Goal: Task Accomplishment & Management: Use online tool/utility

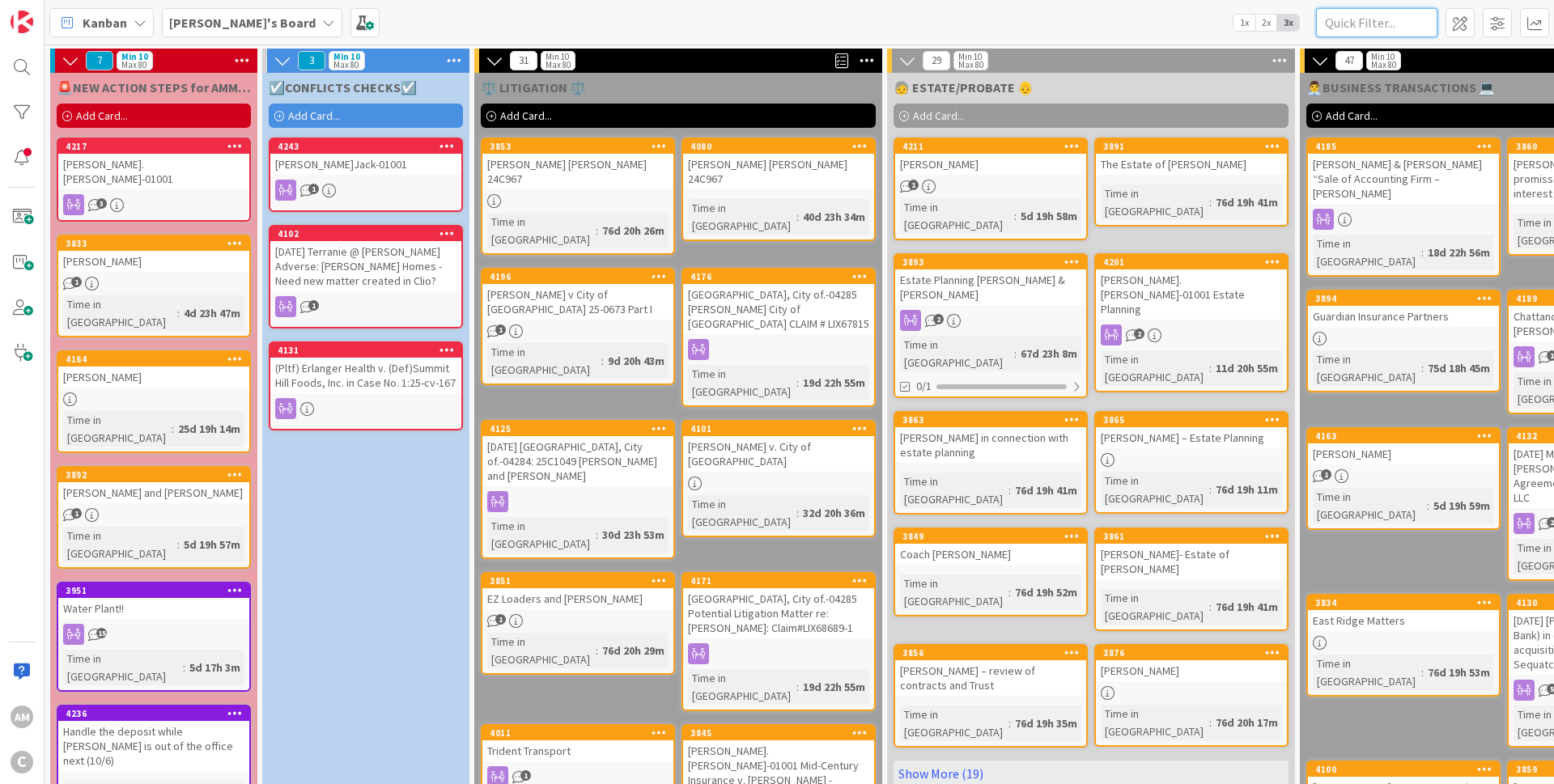
click at [1396, 26] on input "text" at bounding box center [1376, 22] width 121 height 29
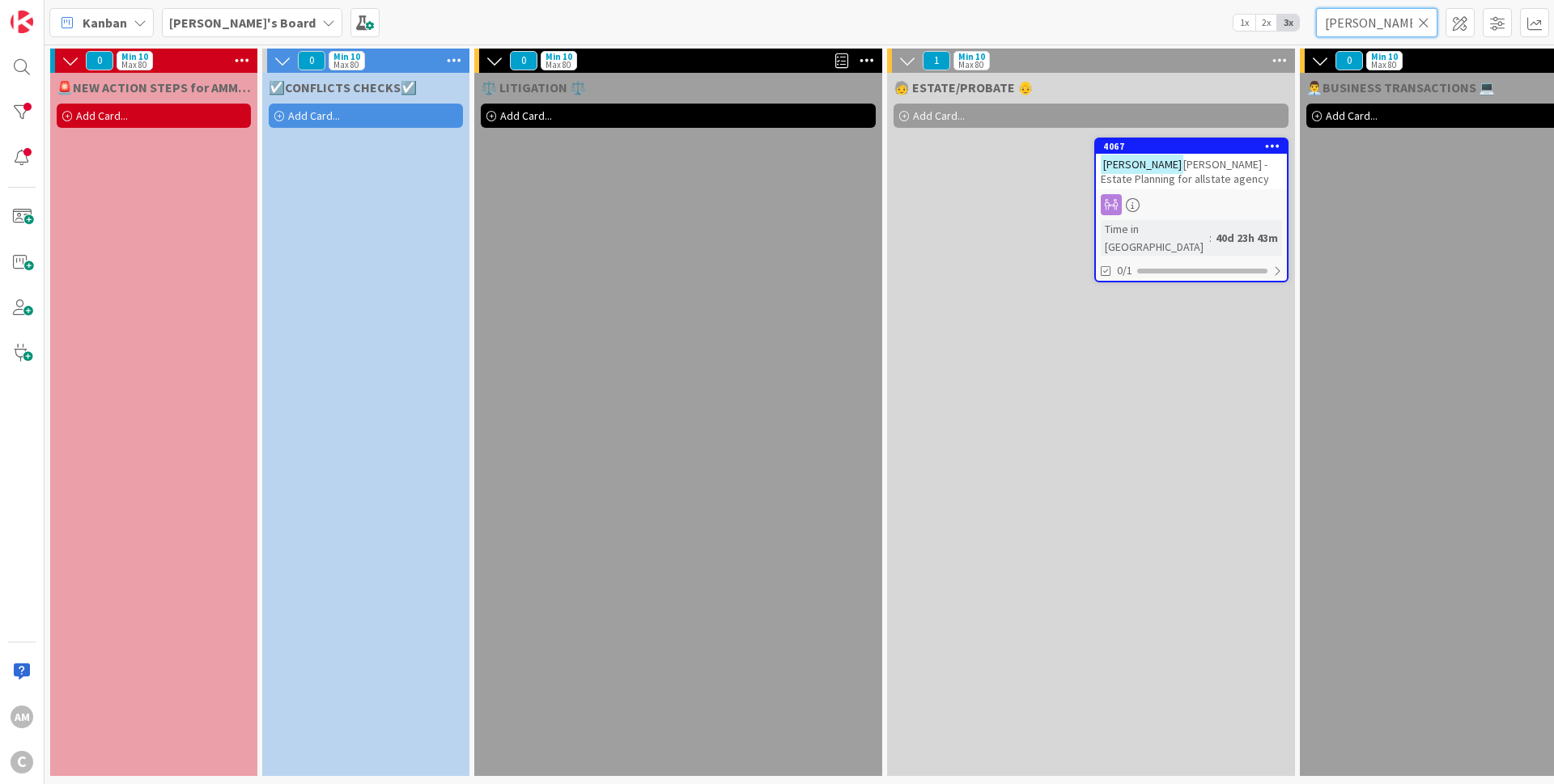
type input "[PERSON_NAME]"
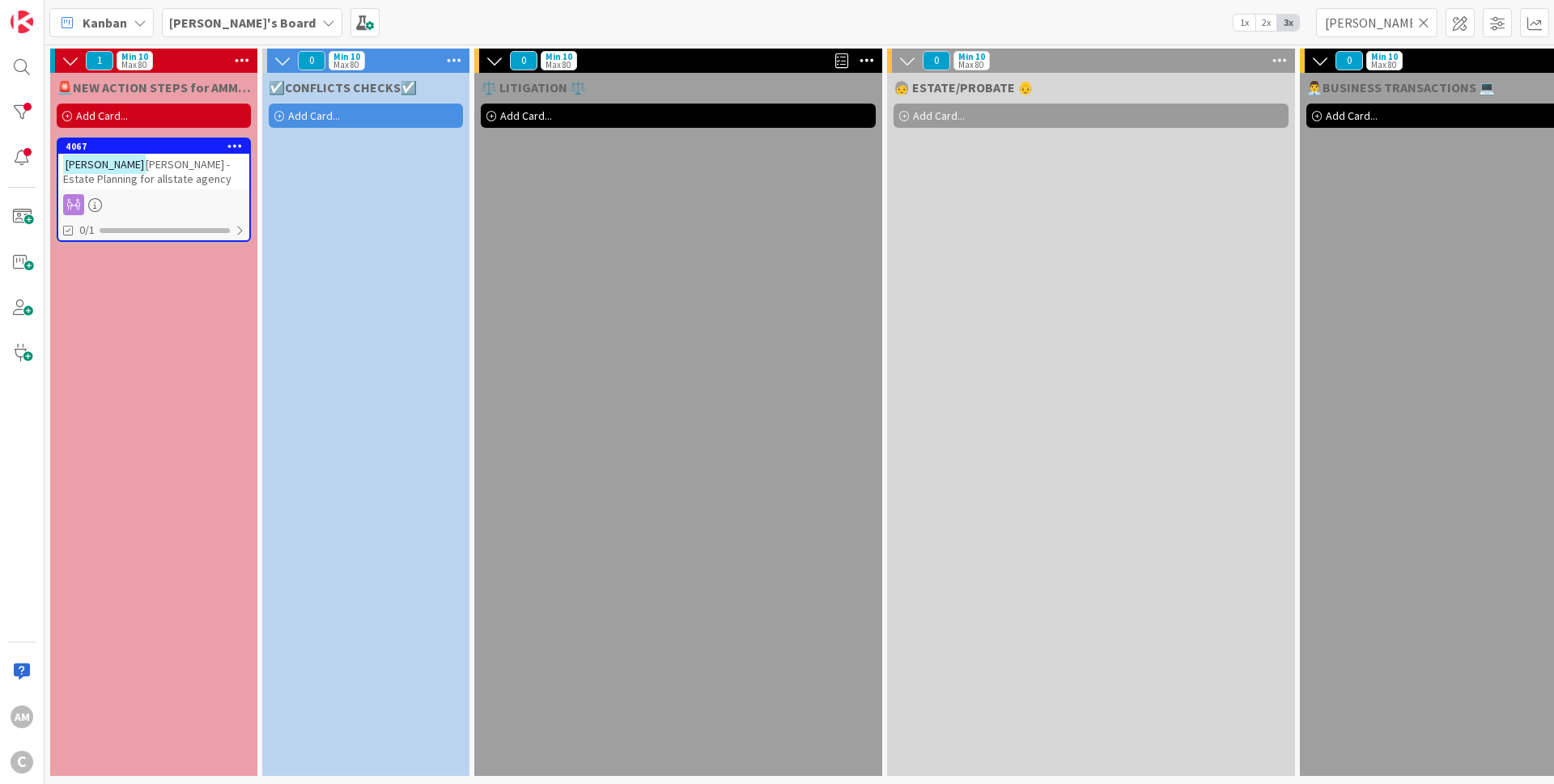
click at [1428, 17] on icon at bounding box center [1423, 22] width 12 height 14
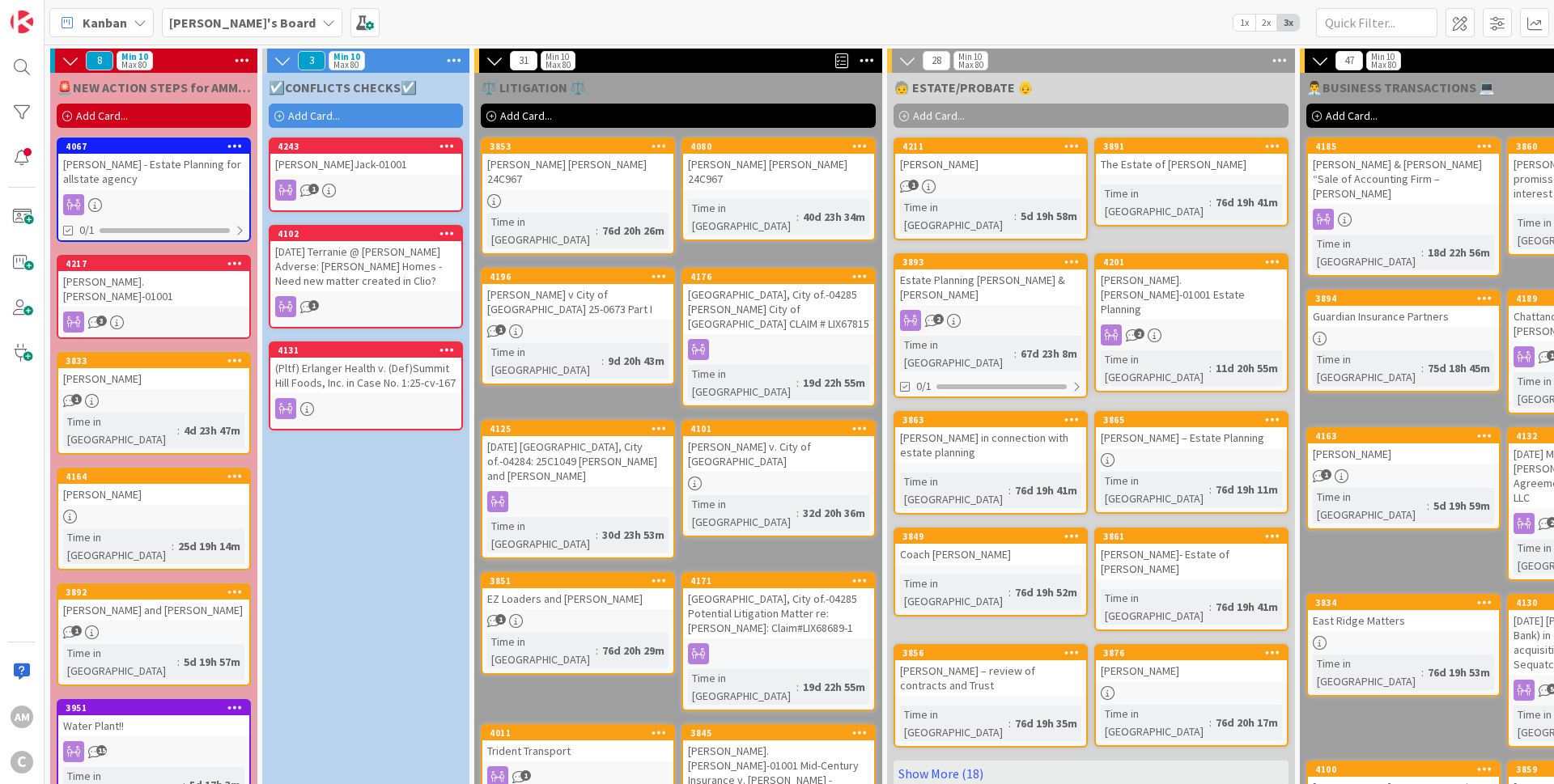
click at [238, 179] on div "[PERSON_NAME] - Estate Planning for allstate agency" at bounding box center [154, 171] width 191 height 36
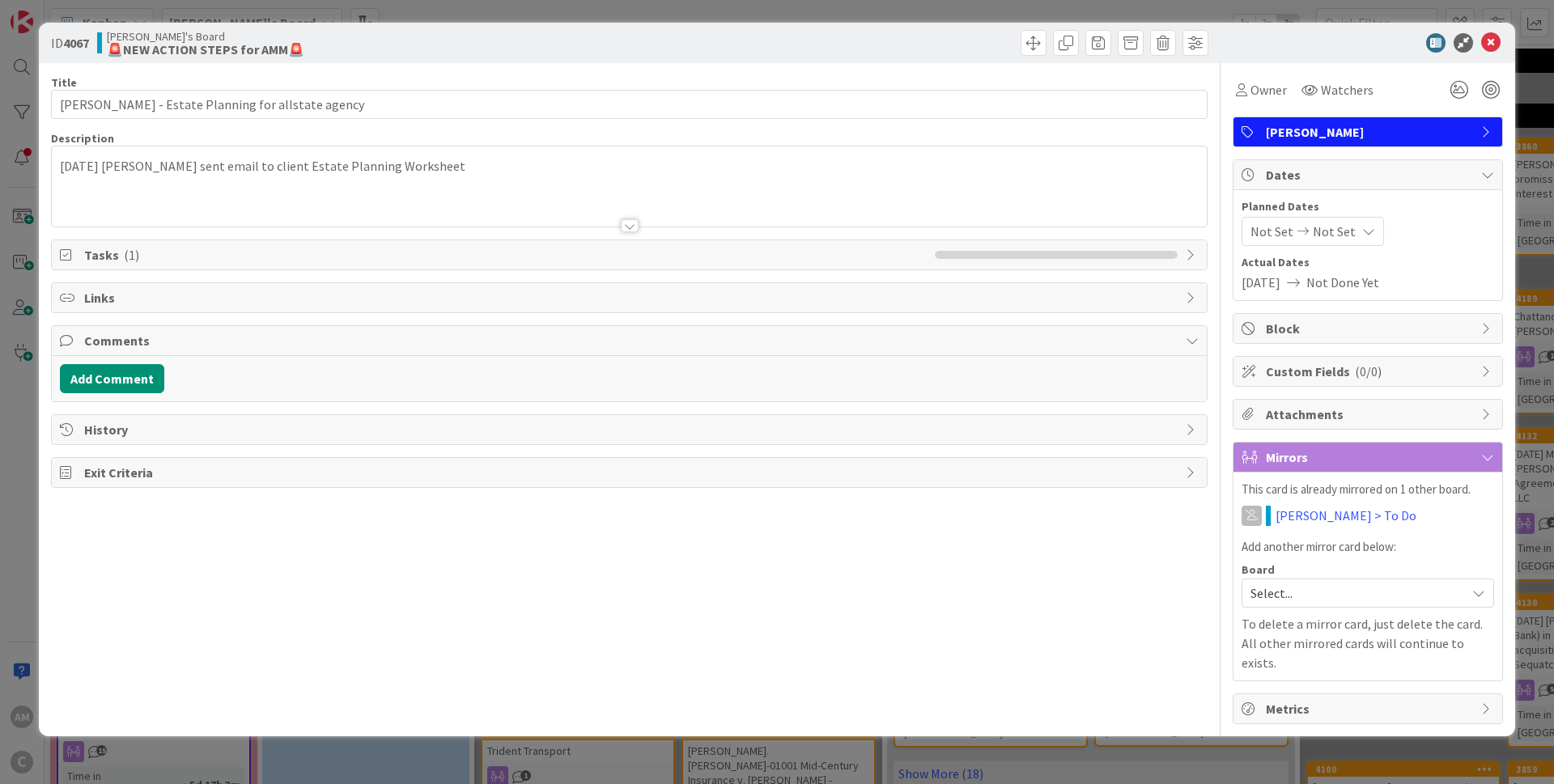
click at [466, 174] on p "[DATE] [PERSON_NAME] sent email to client Estate Planning Worksheet" at bounding box center [629, 165] width 1139 height 18
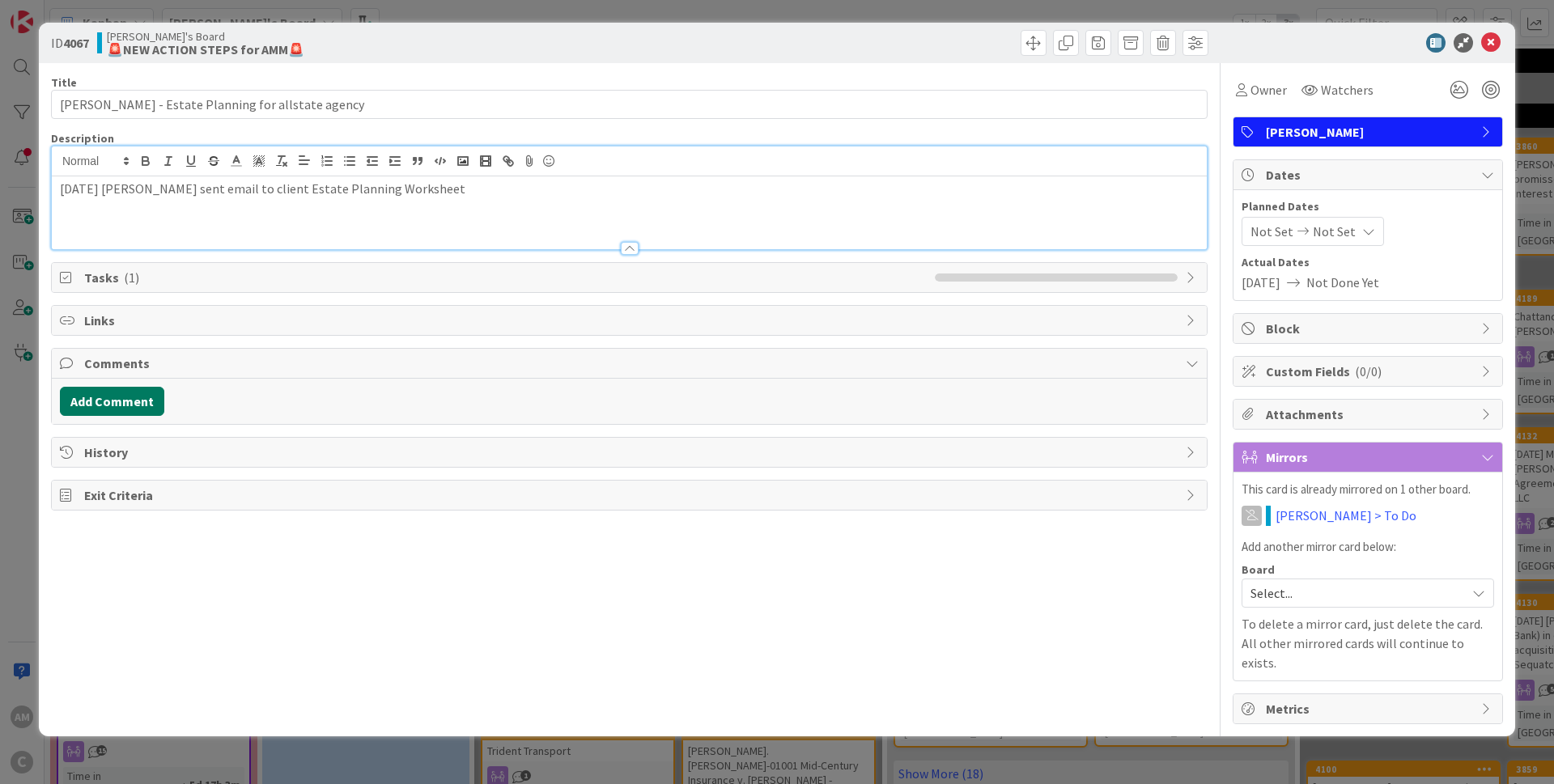
click at [115, 394] on button "Add Comment" at bounding box center [111, 402] width 105 height 29
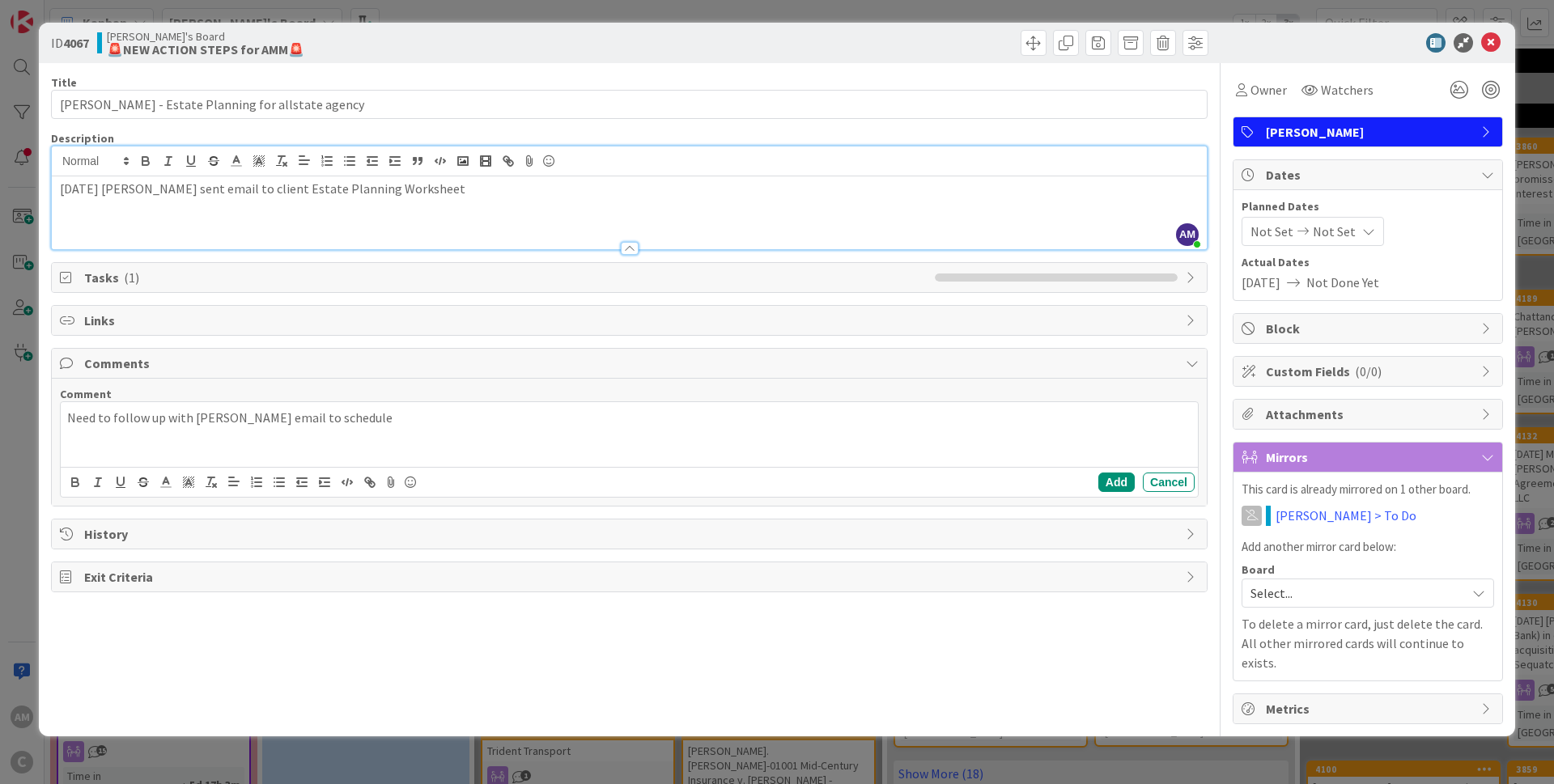
click at [254, 418] on p "Need to follow up with [PERSON_NAME] email to schedule" at bounding box center [629, 417] width 1124 height 18
click at [382, 420] on p "Need to follow up with [PERSON_NAME] email 10/3 to schedule" at bounding box center [629, 417] width 1124 height 18
click at [373, 418] on p "Need to follow up with [PERSON_NAME] email 10/3 to schedule clsoing date" at bounding box center [629, 417] width 1124 height 18
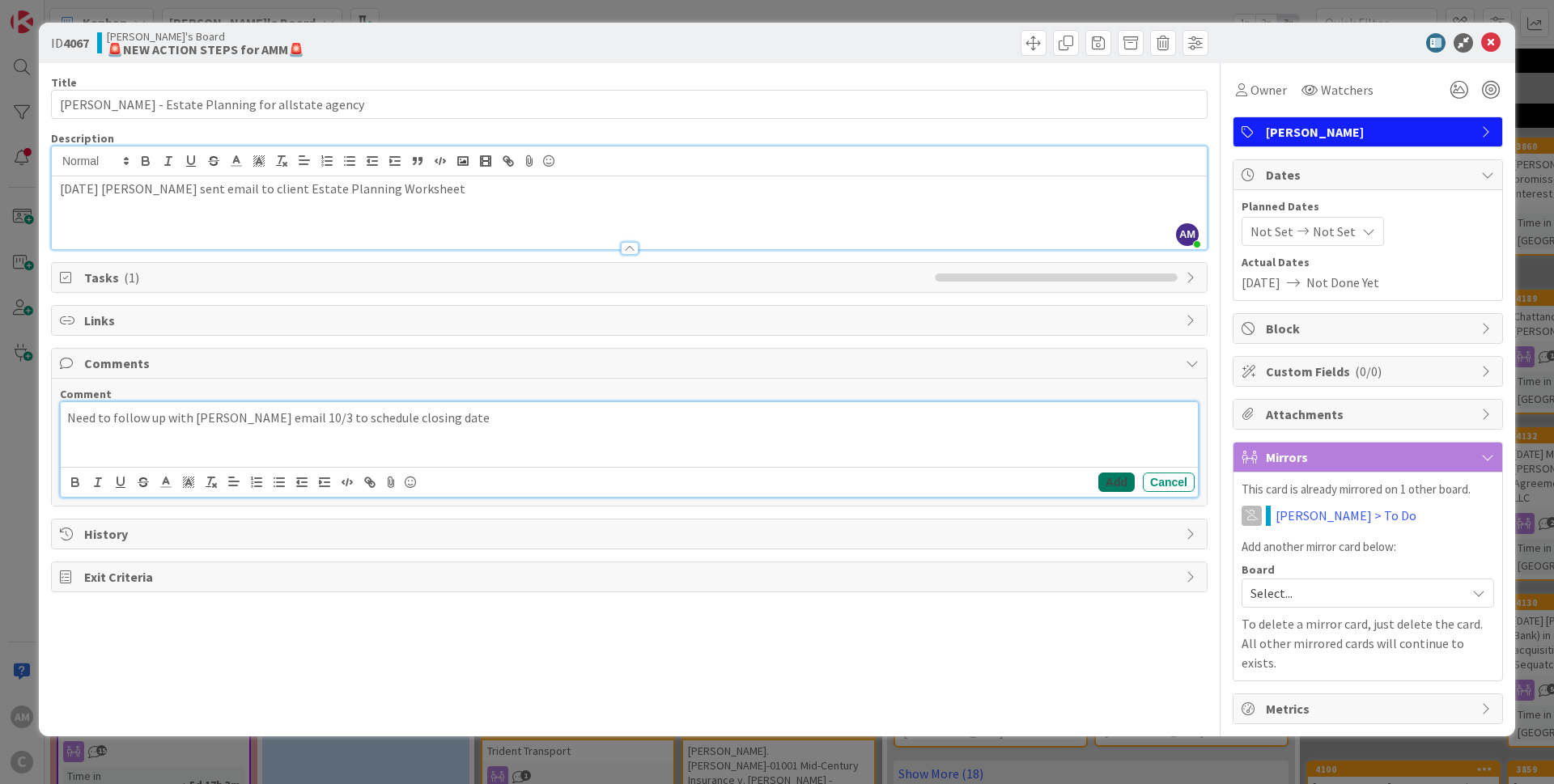
click at [1105, 481] on button "Add" at bounding box center [1117, 482] width 37 height 19
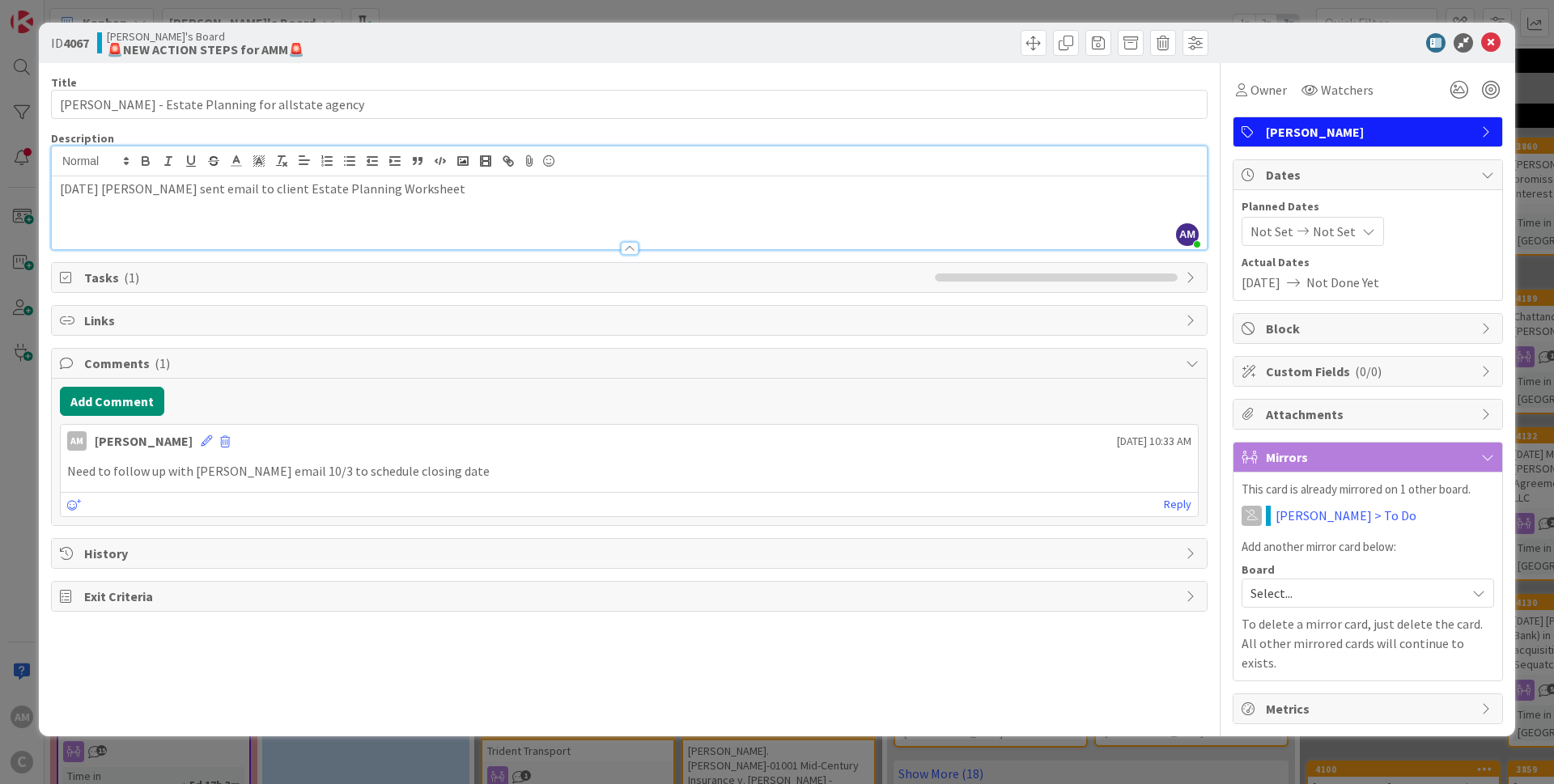
click at [1499, 38] on icon at bounding box center [1491, 43] width 19 height 19
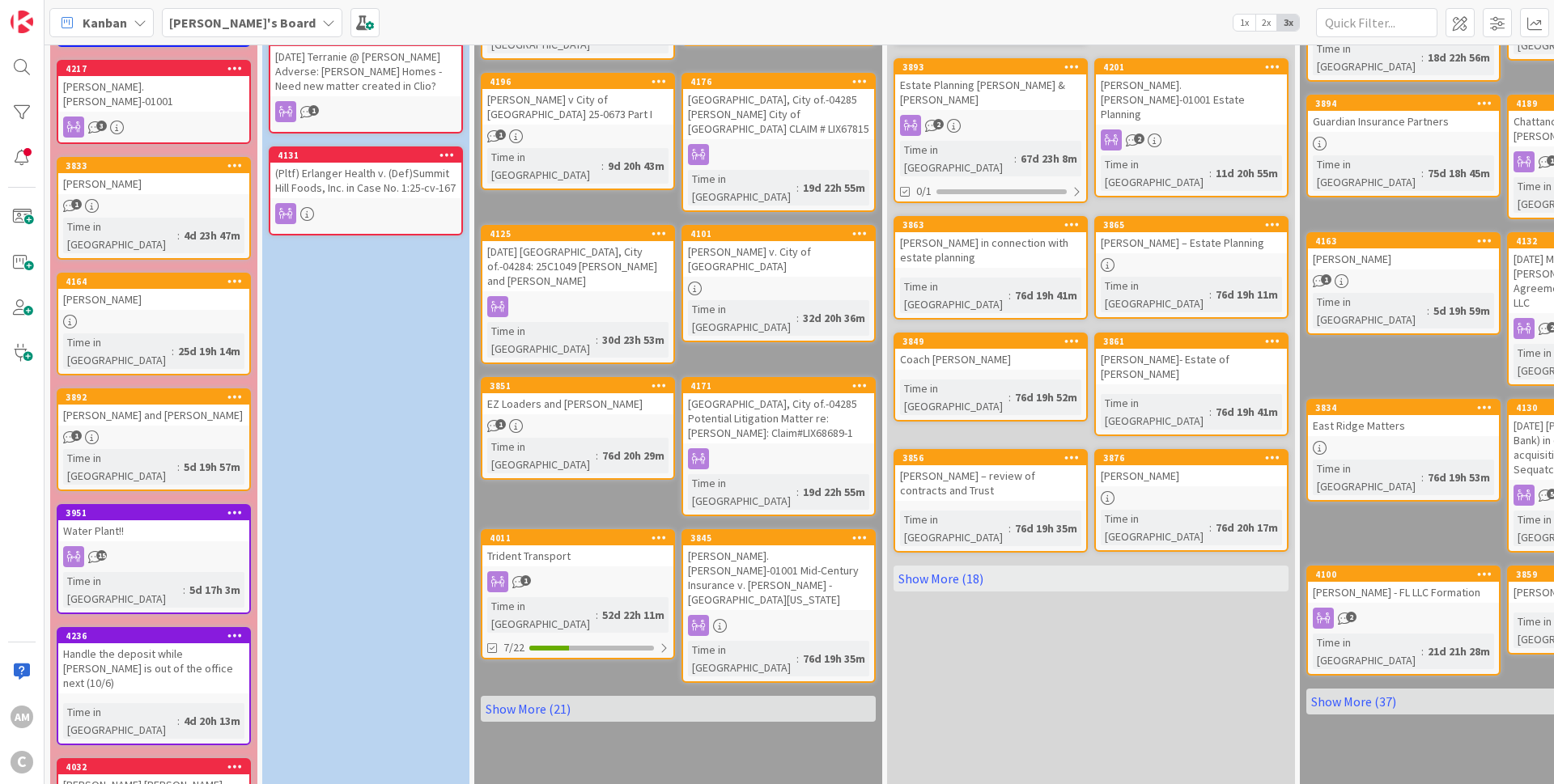
scroll to position [194, 0]
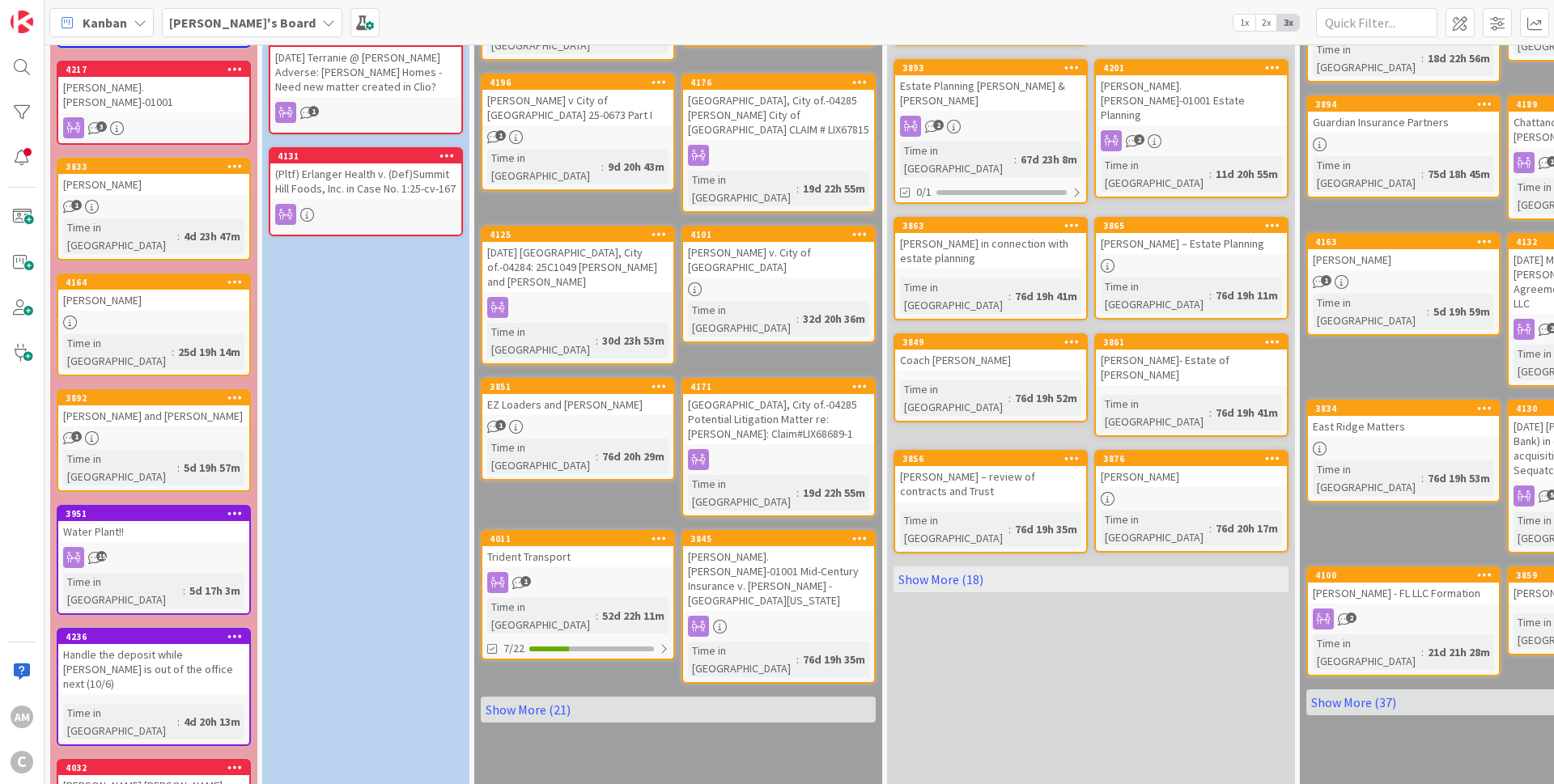
click at [234, 521] on div "Water Plant!!" at bounding box center [154, 531] width 191 height 21
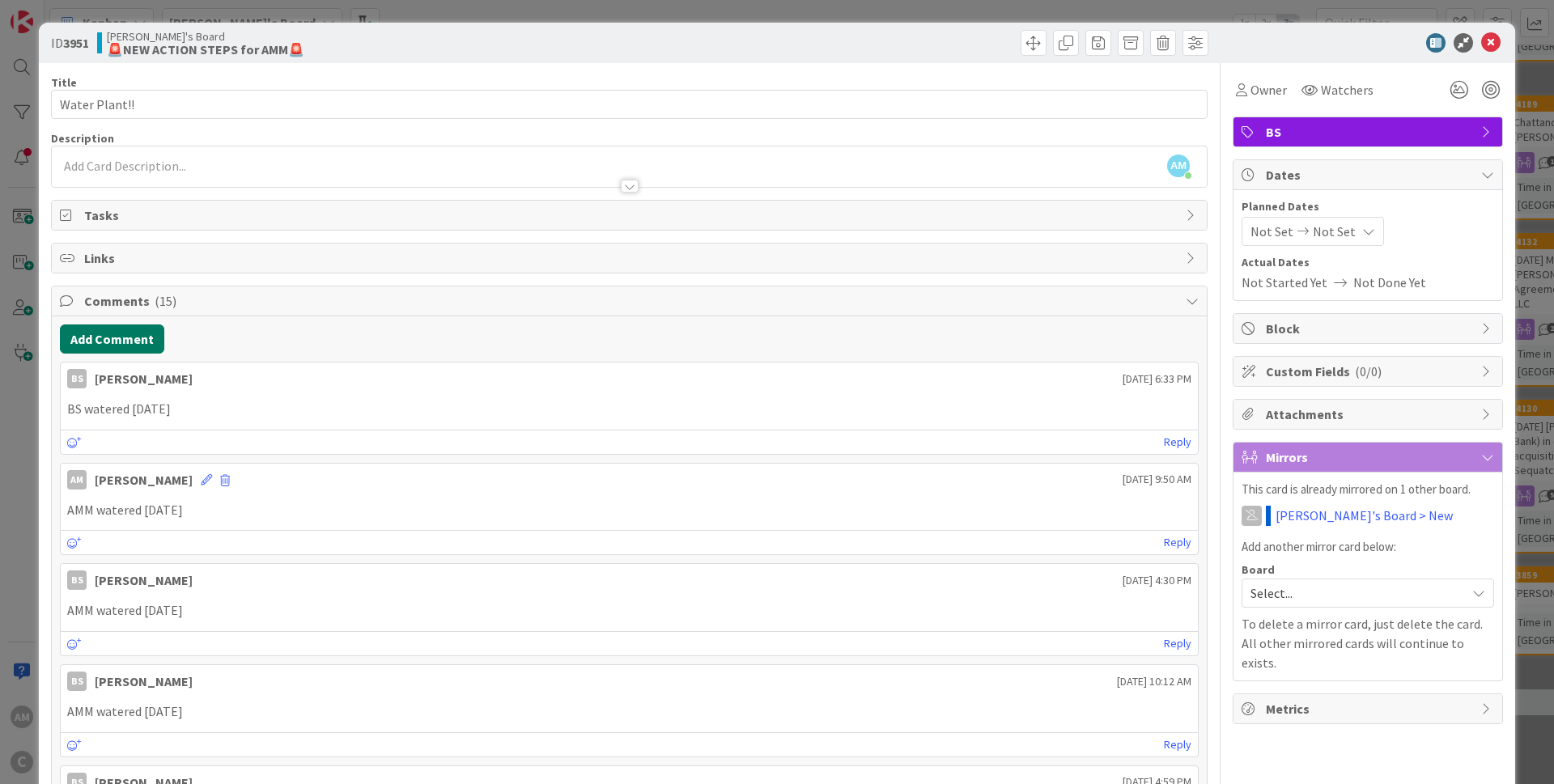
click at [118, 339] on button "Add Comment" at bounding box center [111, 339] width 105 height 29
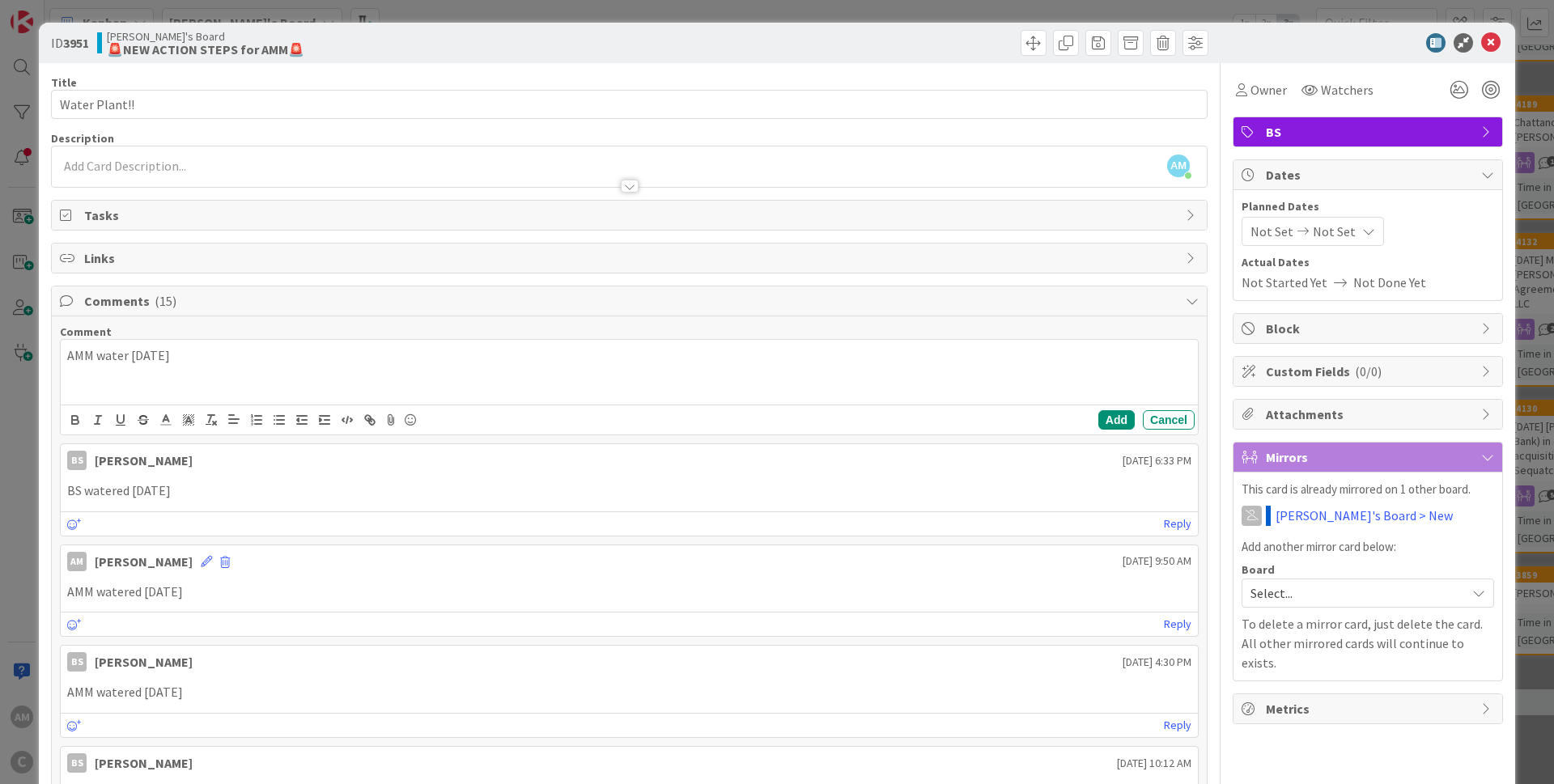
click at [125, 355] on p "AMM water [DATE]" at bounding box center [629, 355] width 1124 height 18
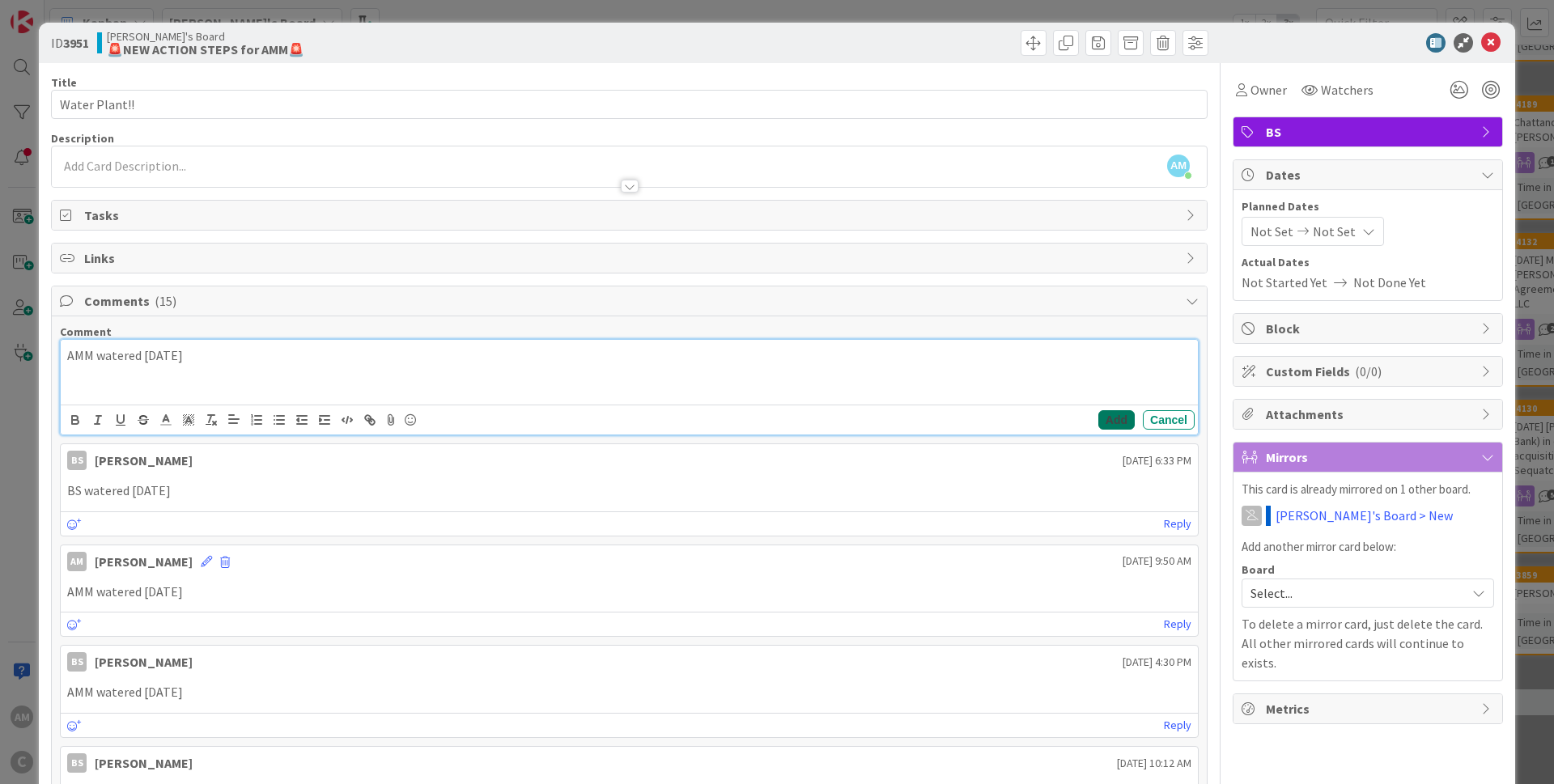
click at [1098, 424] on button "Add" at bounding box center [1117, 420] width 37 height 19
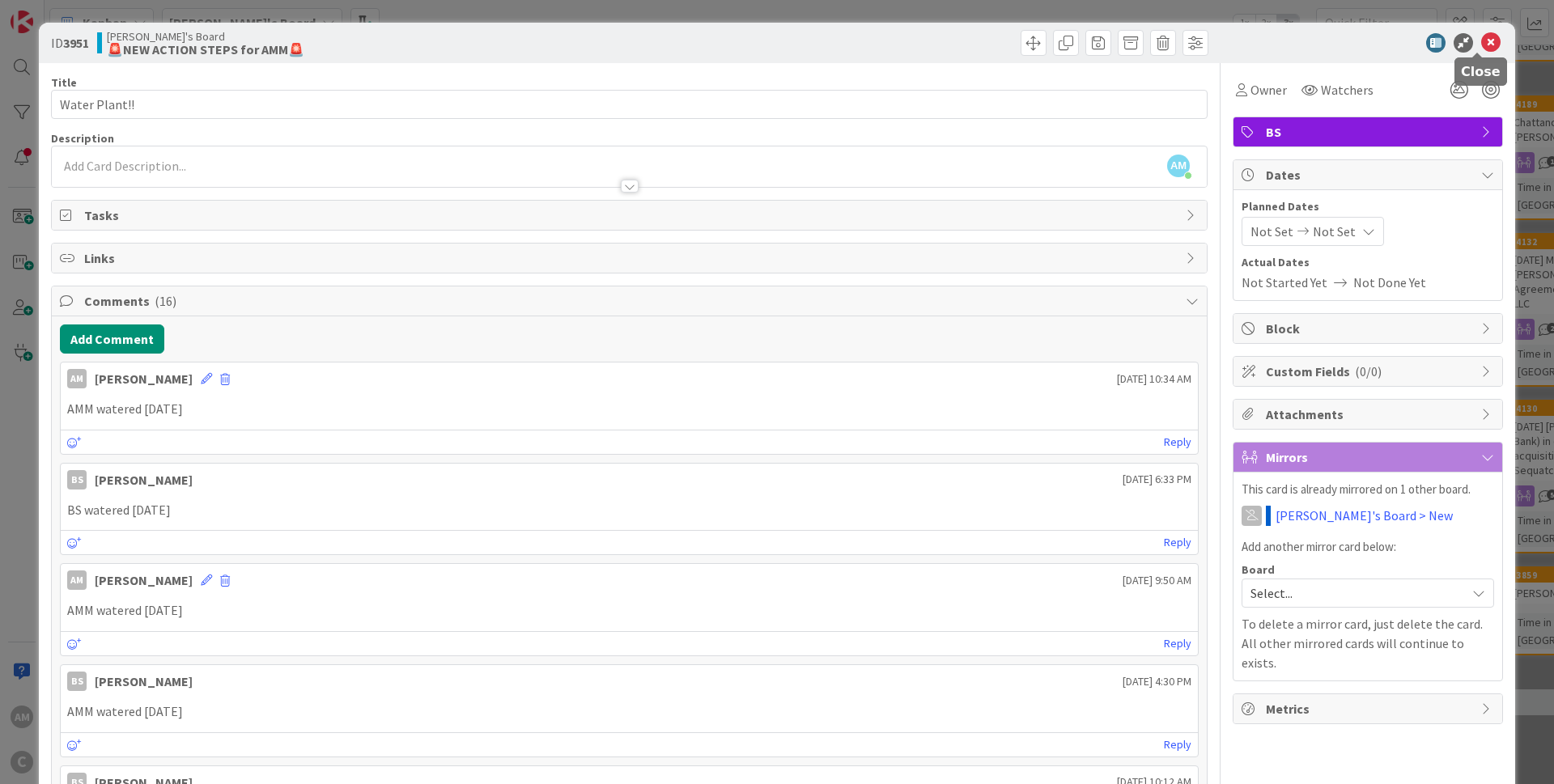
drag, startPoint x: 1471, startPoint y: 50, endPoint x: 1468, endPoint y: 94, distance: 44.1
click at [1481, 49] on icon at bounding box center [1491, 43] width 19 height 19
